Goal: Task Accomplishment & Management: Use online tool/utility

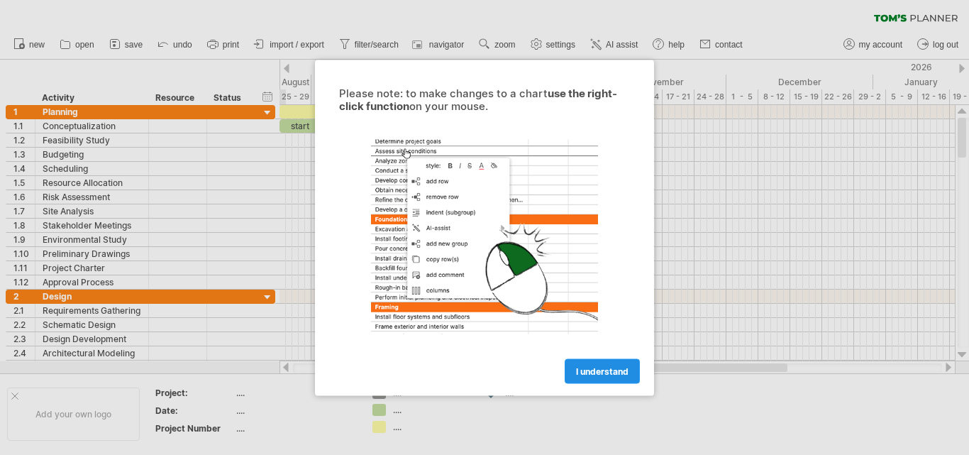
click at [592, 381] on link "I understand" at bounding box center [602, 370] width 75 height 25
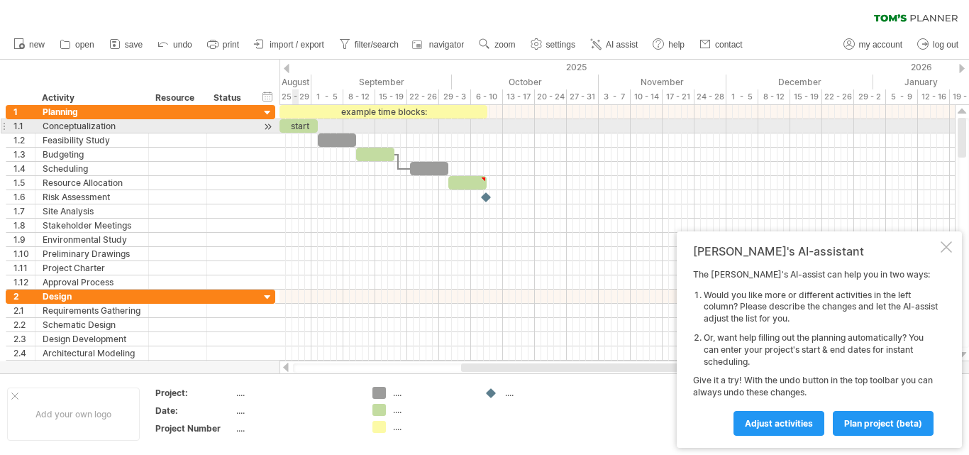
click at [297, 124] on div "start" at bounding box center [298, 125] width 38 height 13
click at [297, 124] on div "*****" at bounding box center [298, 125] width 38 height 13
click at [287, 125] on div "*****" at bounding box center [298, 125] width 38 height 13
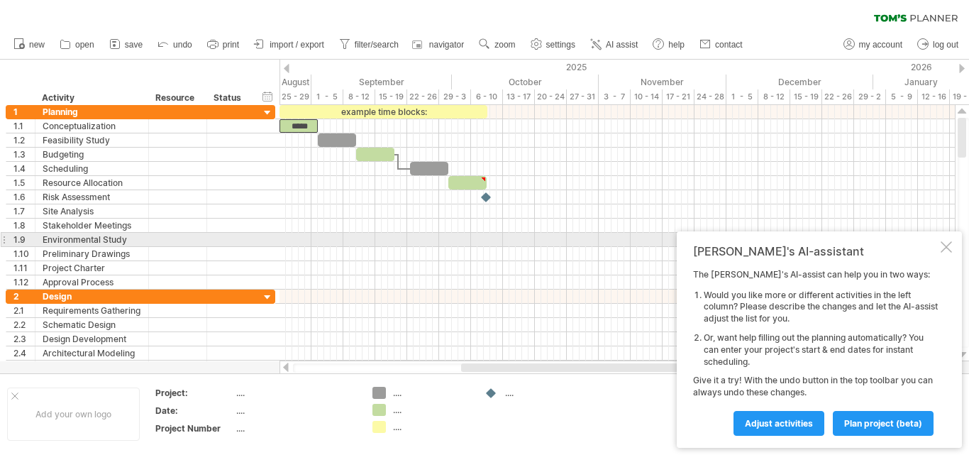
click at [943, 238] on div "[PERSON_NAME]'s AI-assistant The [PERSON_NAME]'s AI-assist can help you in two …" at bounding box center [819, 339] width 285 height 216
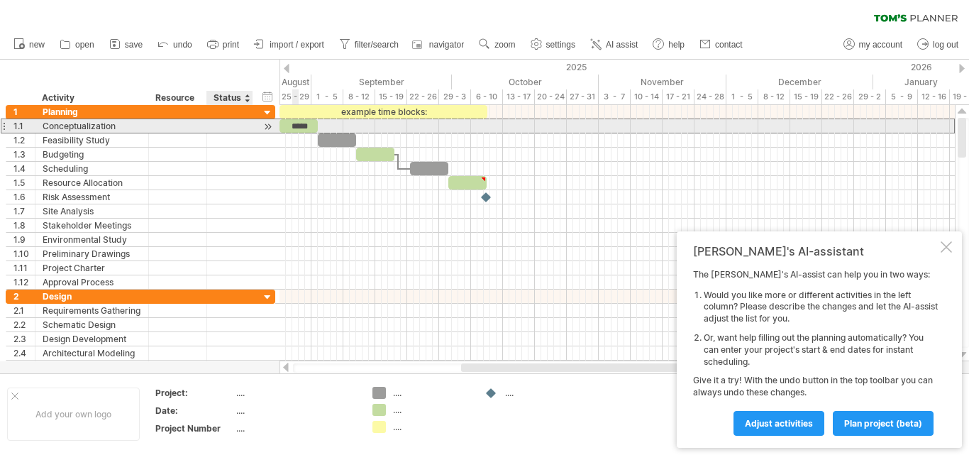
click at [245, 128] on div at bounding box center [229, 125] width 31 height 13
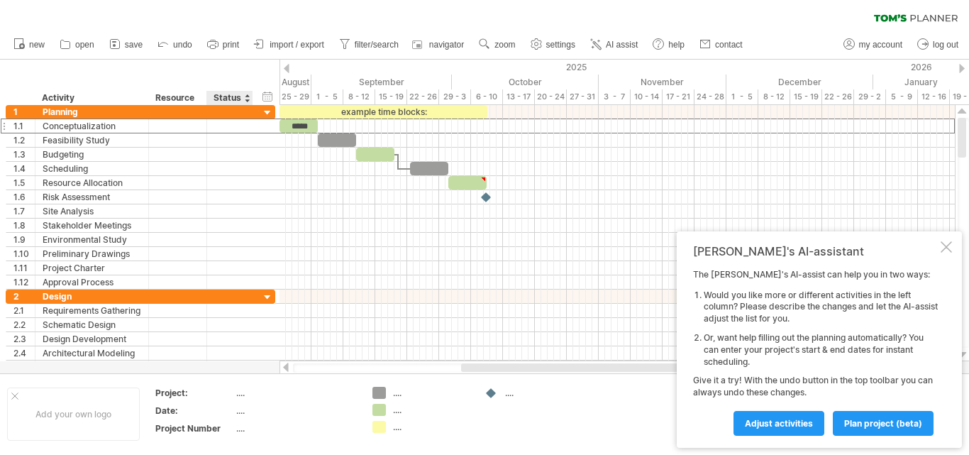
click at [248, 99] on div at bounding box center [247, 98] width 6 height 14
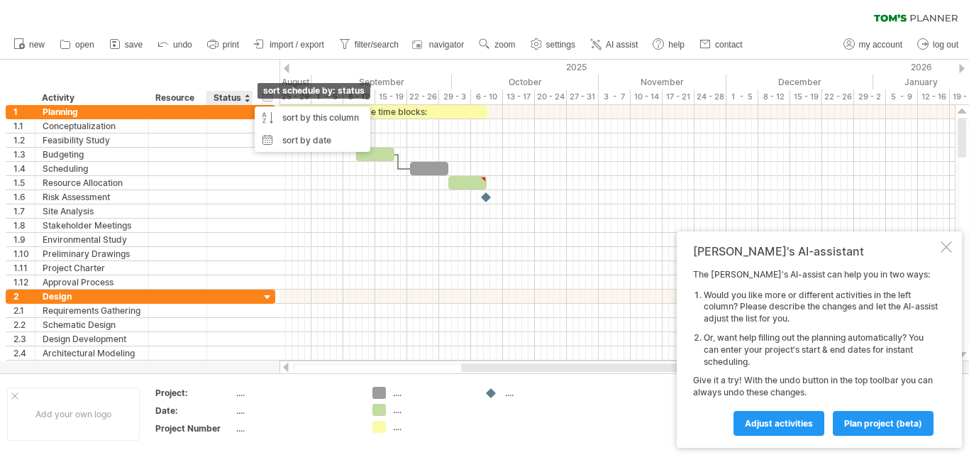
click at [248, 99] on div at bounding box center [247, 98] width 6 height 14
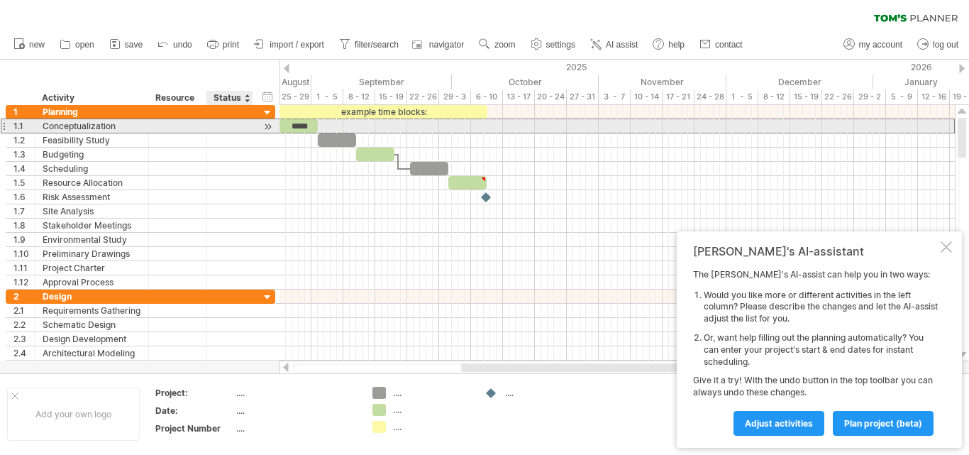
click at [209, 125] on div at bounding box center [230, 125] width 46 height 13
click at [196, 126] on div at bounding box center [177, 125] width 43 height 13
click at [229, 127] on div at bounding box center [229, 125] width 31 height 13
click at [267, 123] on div at bounding box center [267, 126] width 13 height 15
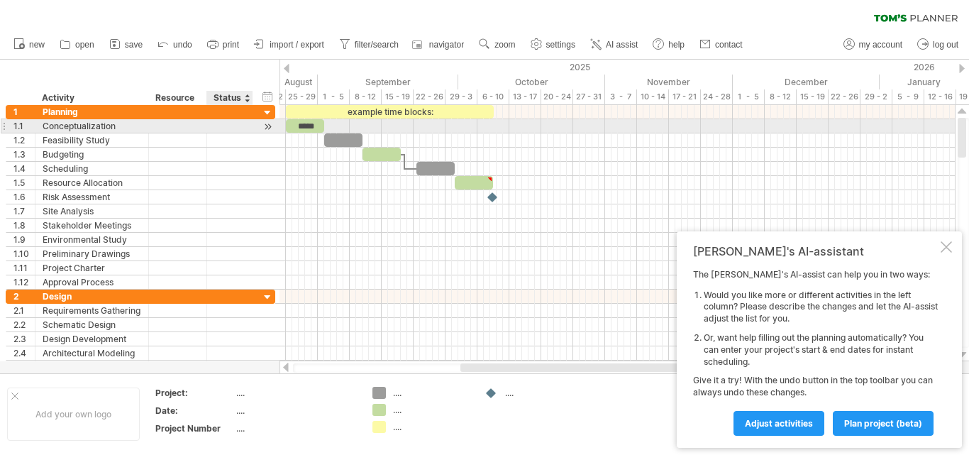
click at [267, 123] on div at bounding box center [267, 126] width 13 height 15
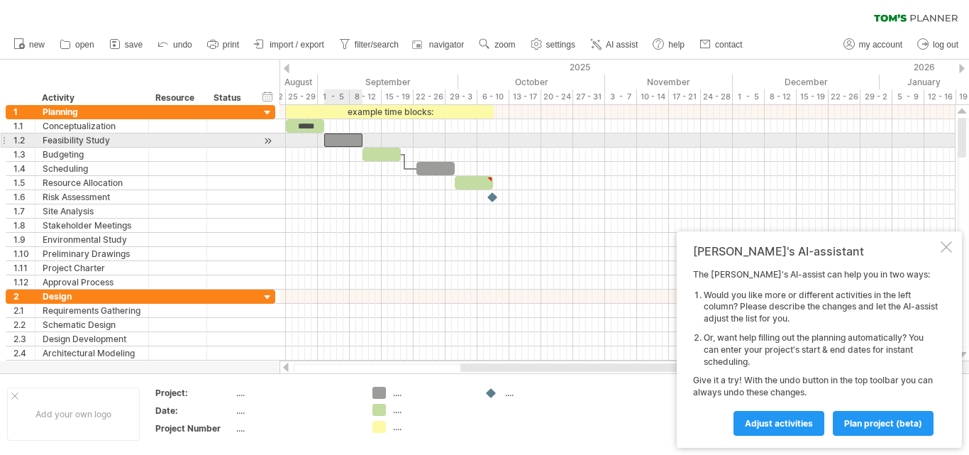
click at [353, 141] on div at bounding box center [343, 139] width 38 height 13
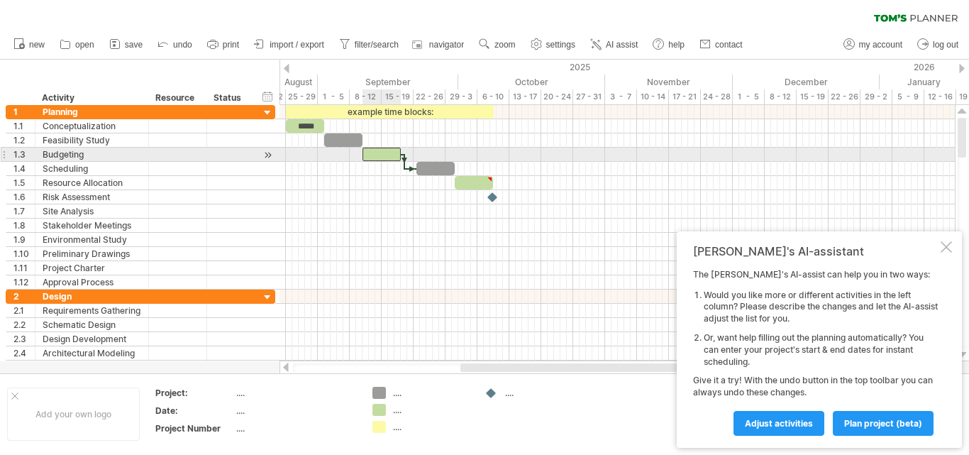
click at [368, 151] on div at bounding box center [381, 154] width 38 height 13
